Goal: Task Accomplishment & Management: Use online tool/utility

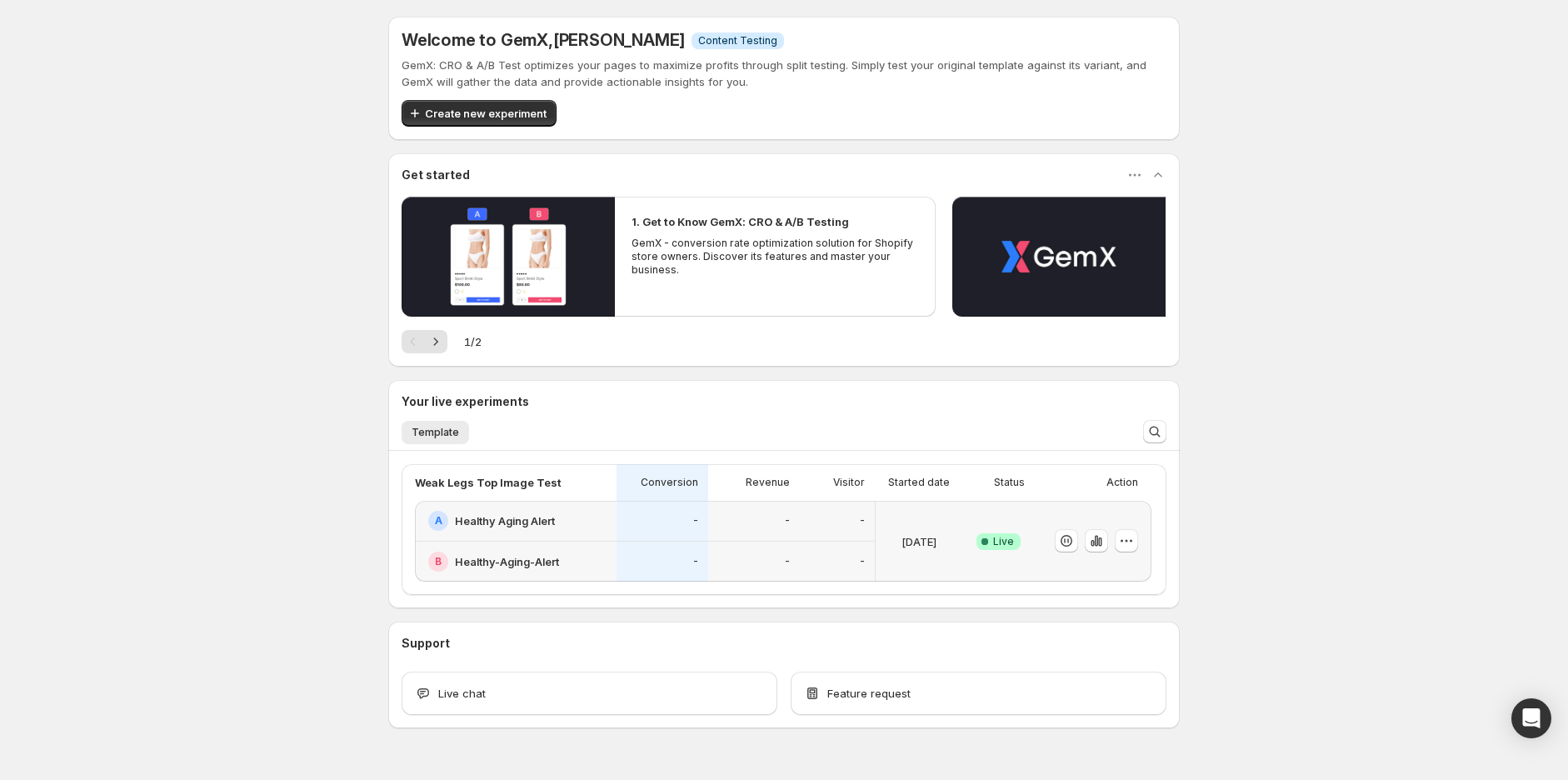
click at [730, 544] on div "-" at bounding box center [754, 562] width 92 height 41
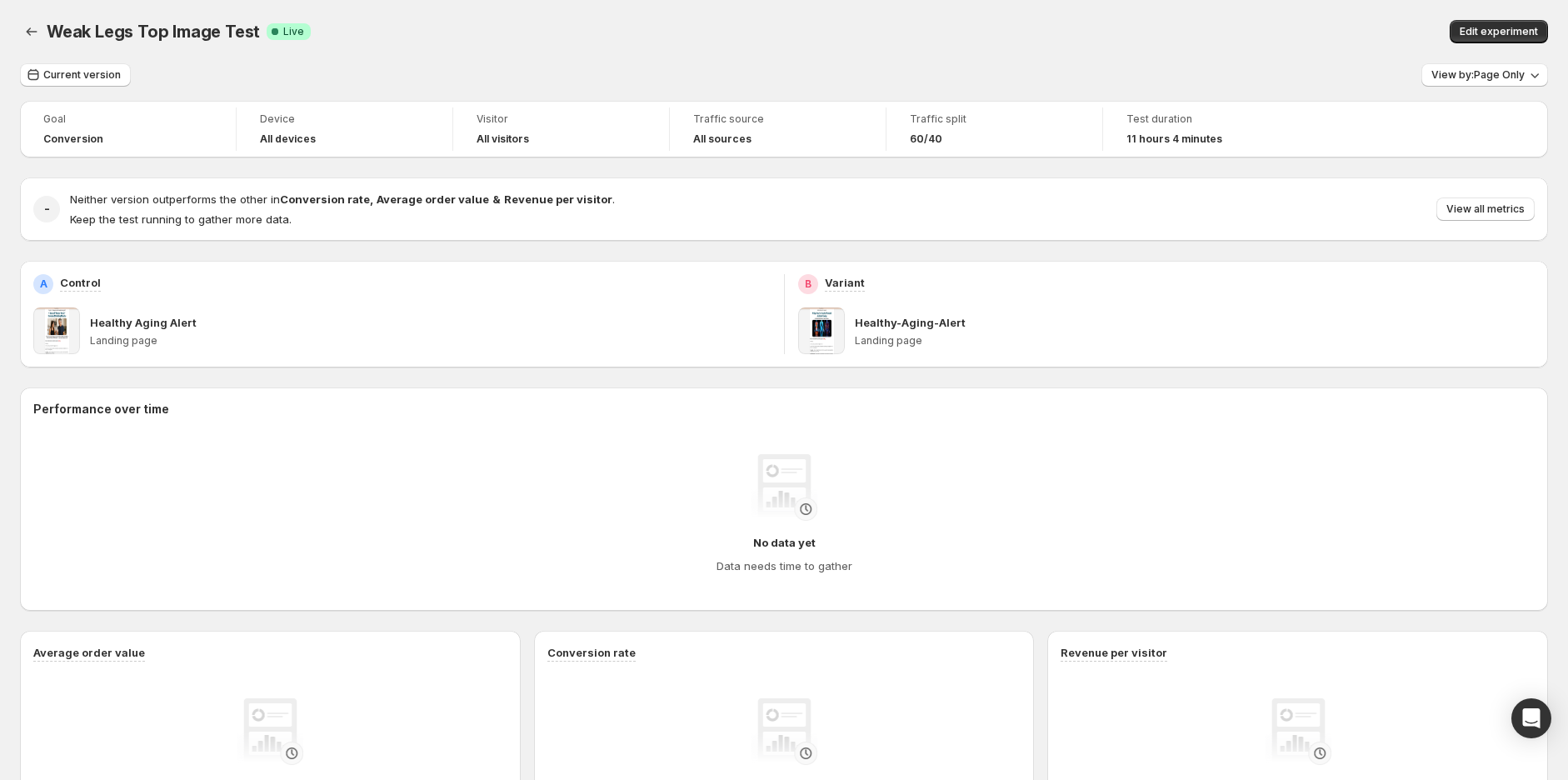
click at [1487, 209] on span "View all metrics" at bounding box center [1486, 209] width 79 height 13
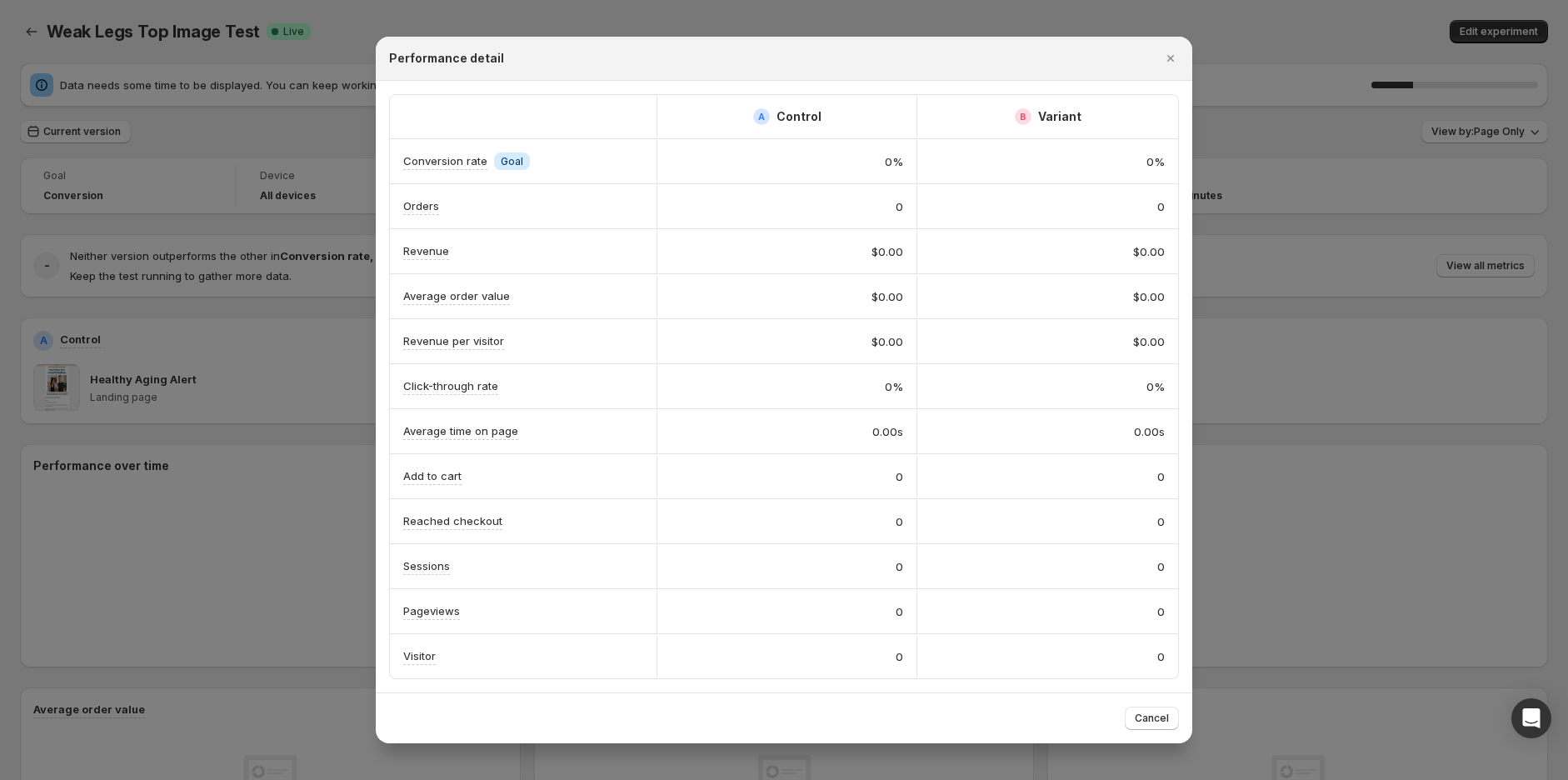
click at [1170, 54] on icon "Close" at bounding box center [1171, 58] width 17 height 17
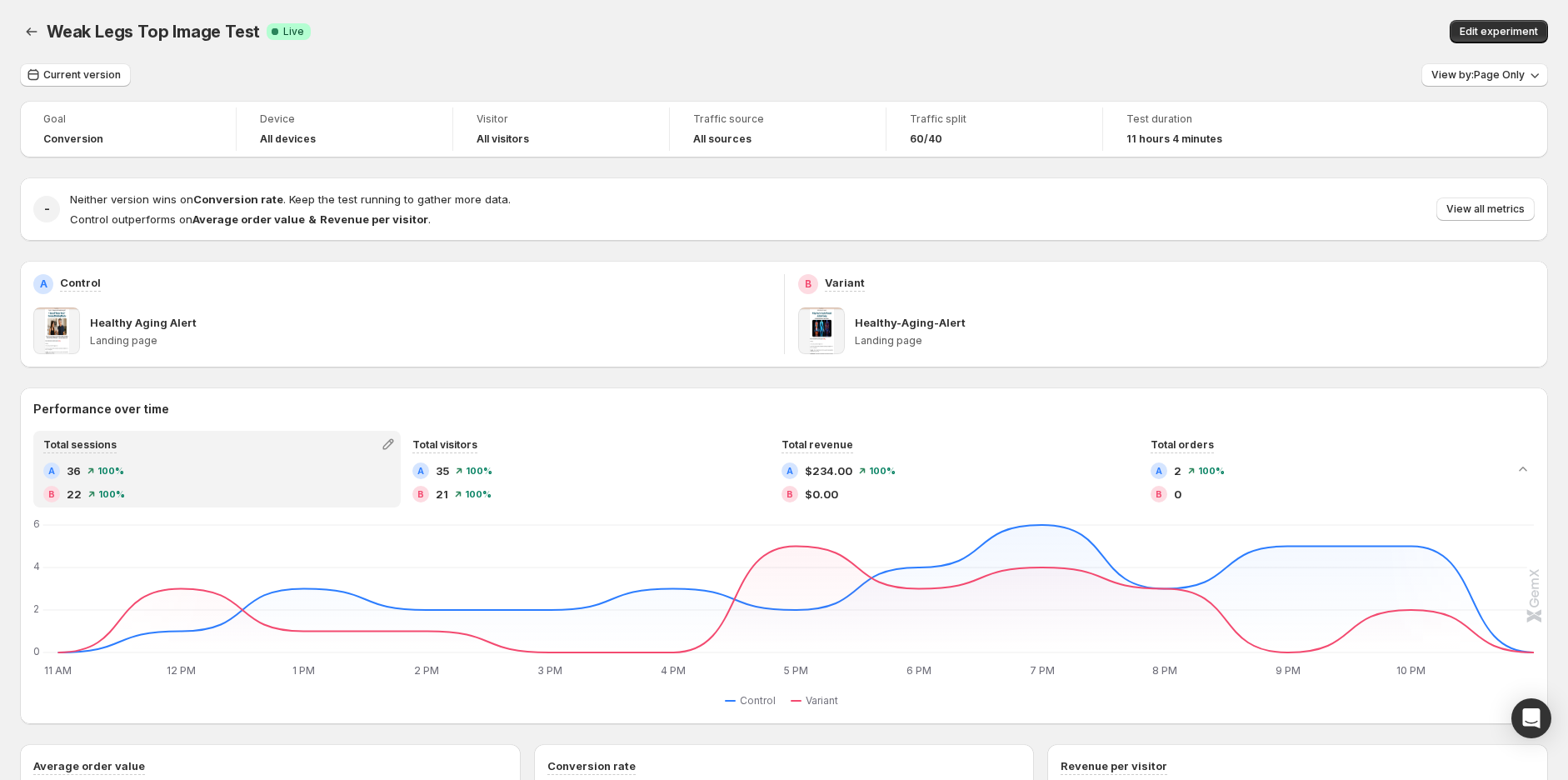
click at [1518, 27] on span "Edit experiment" at bounding box center [1499, 31] width 79 height 13
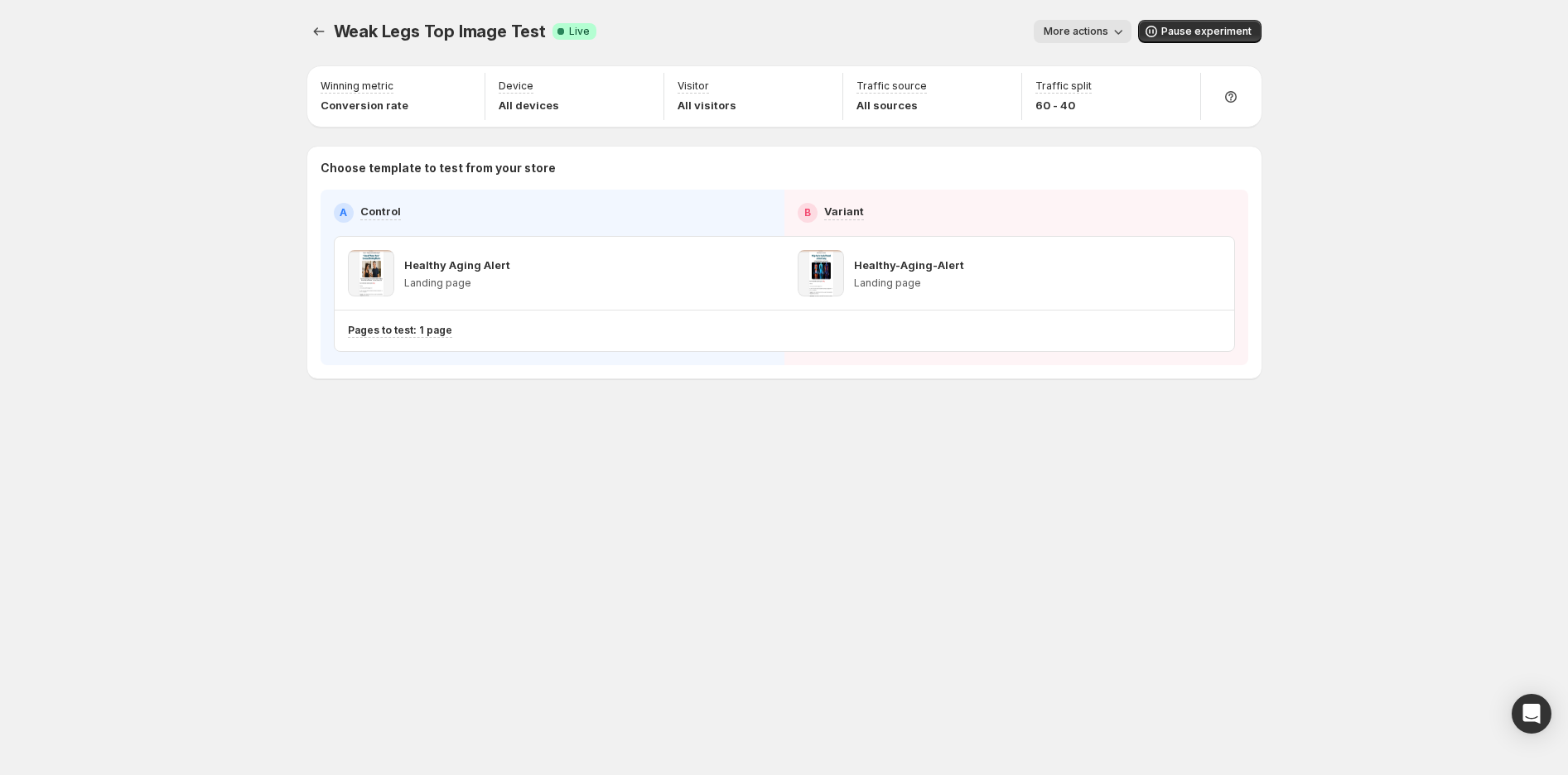
click at [1182, 88] on icon "button" at bounding box center [1178, 88] width 17 height 17
drag, startPoint x: 1204, startPoint y: 125, endPoint x: 1234, endPoint y: 121, distance: 30.3
type input "**"
click at [1234, 121] on input "range" at bounding box center [1178, 123] width 239 height 23
click at [1405, 220] on div "Weak Legs Top Image Test. This page is ready Weak Legs Top Image Test Success C…" at bounding box center [784, 388] width 1568 height 775
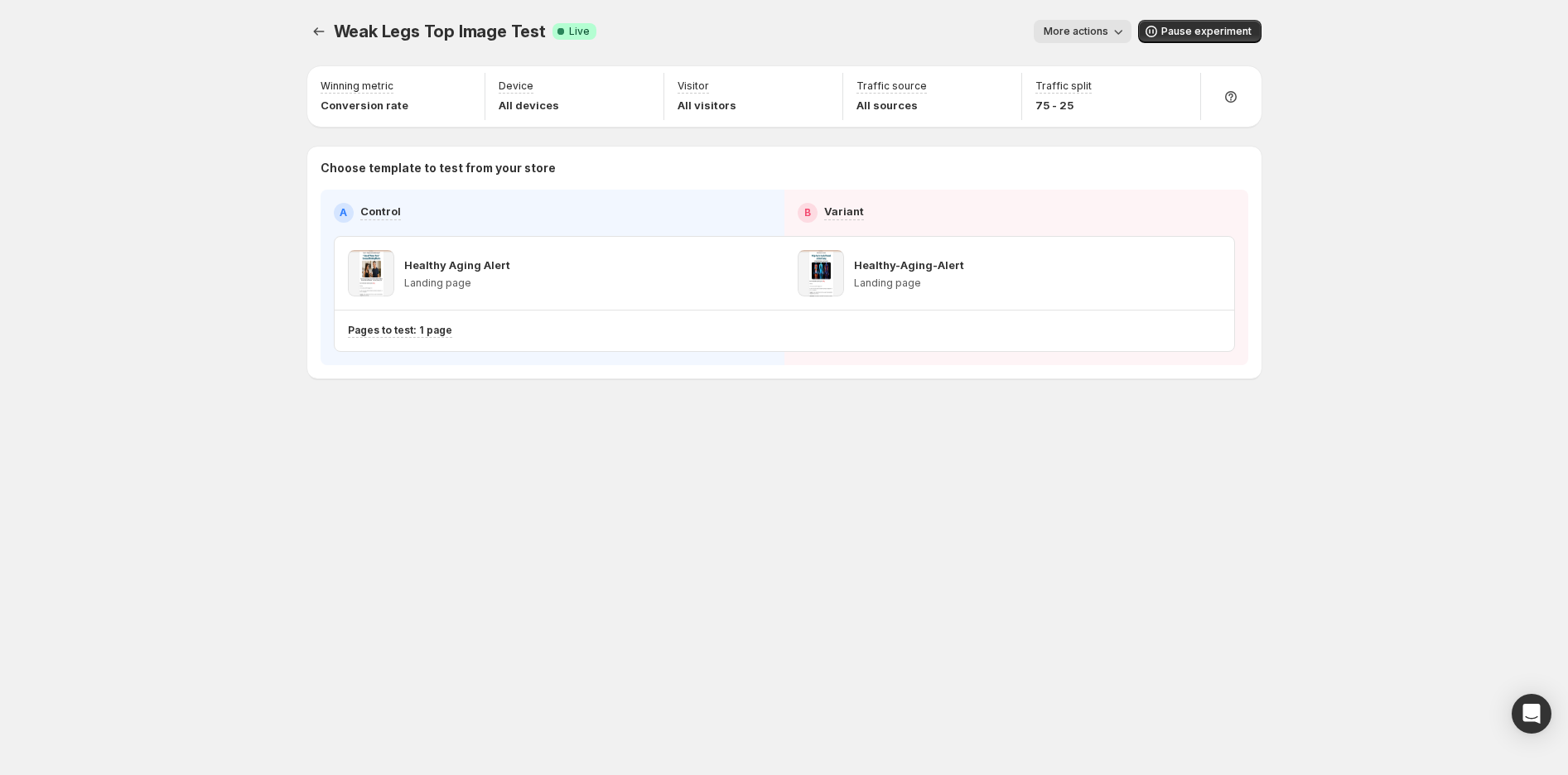
click at [315, 30] on icon "Experiments" at bounding box center [318, 31] width 11 height 8
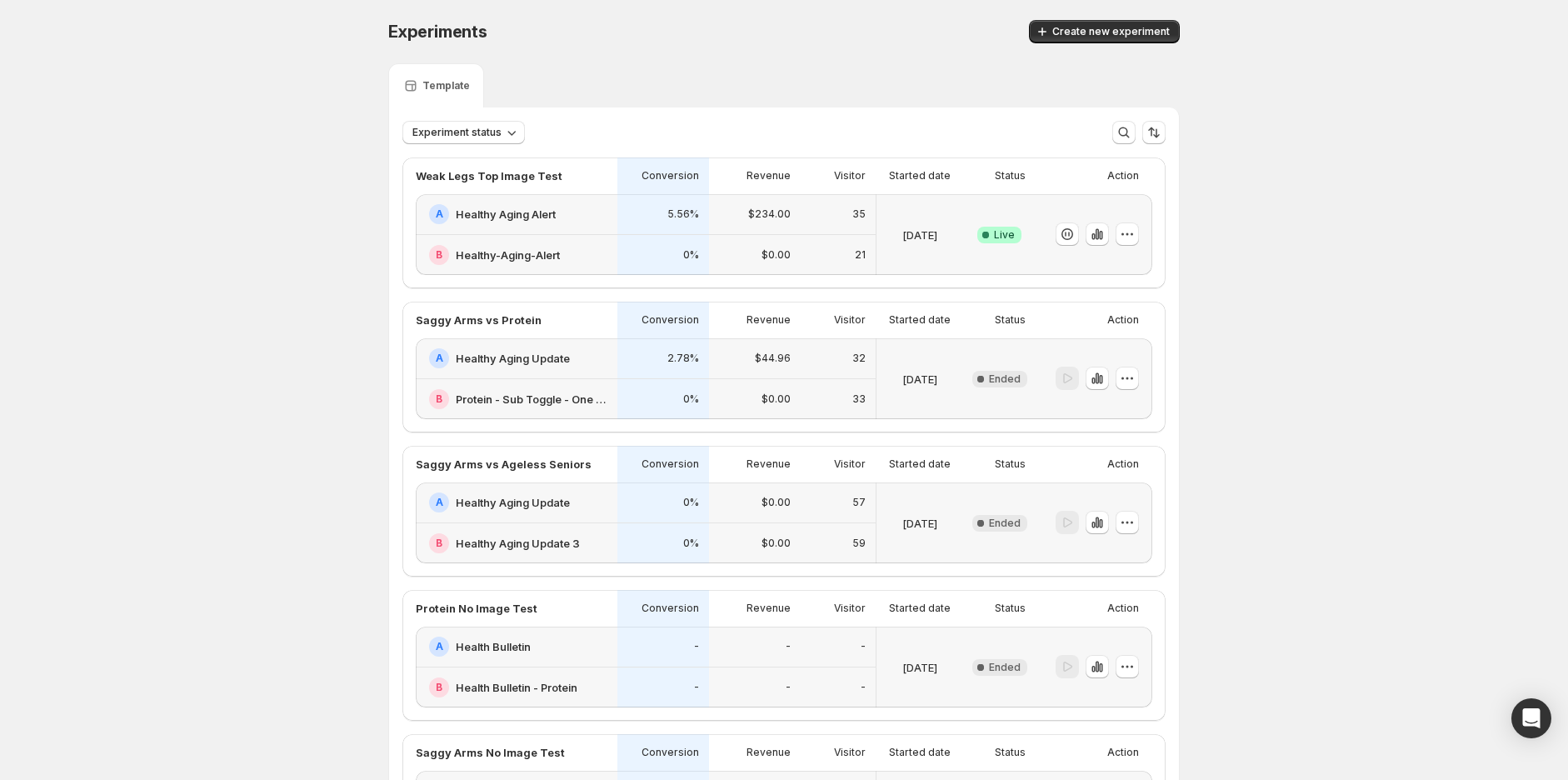
click at [654, 230] on div "5.56%" at bounding box center [663, 215] width 92 height 41
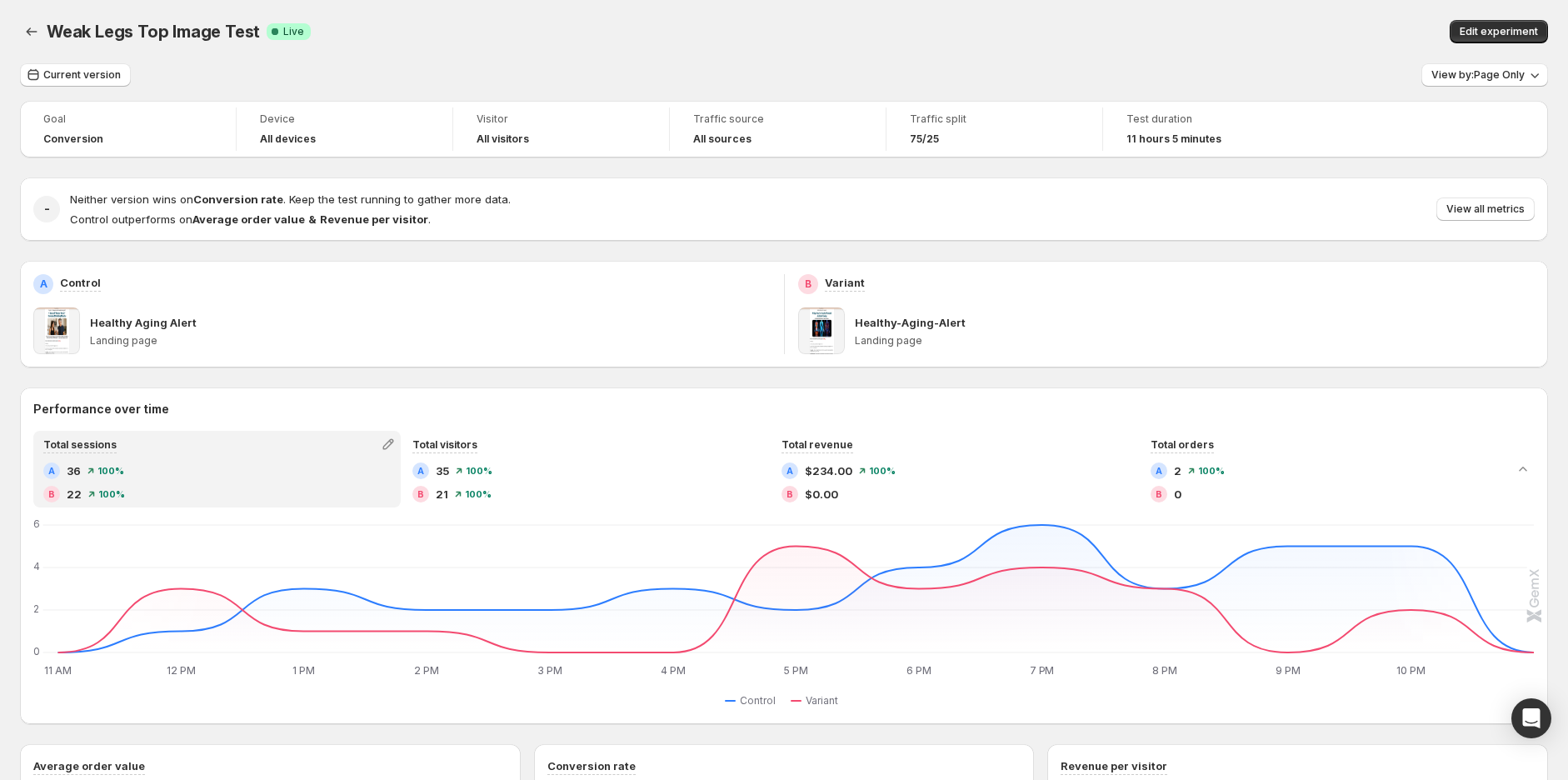
click at [1488, 212] on span "View all metrics" at bounding box center [1486, 209] width 79 height 13
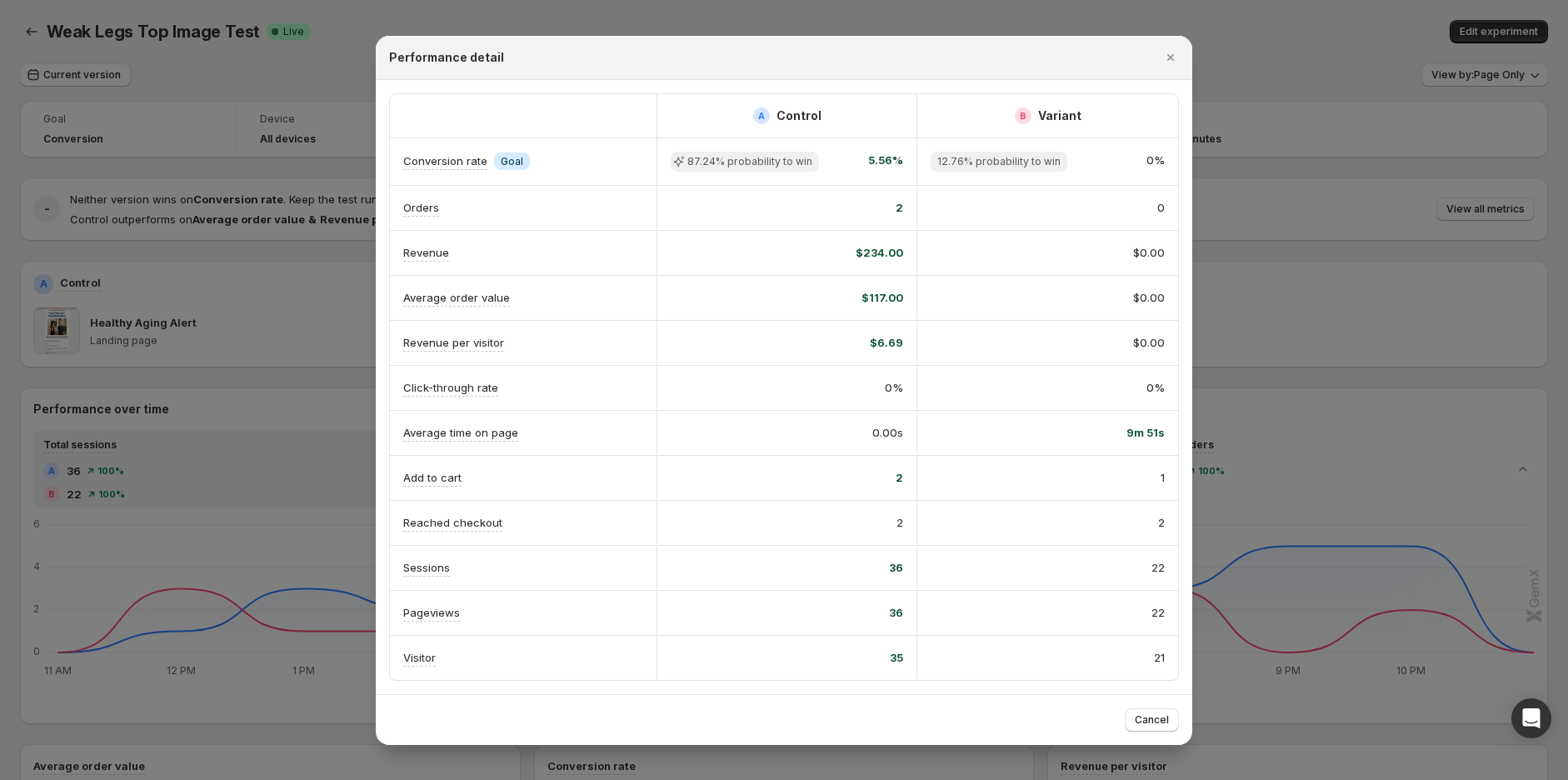
click at [1172, 52] on icon "Close" at bounding box center [1171, 57] width 17 height 17
